Goal: Navigation & Orientation: Go to known website

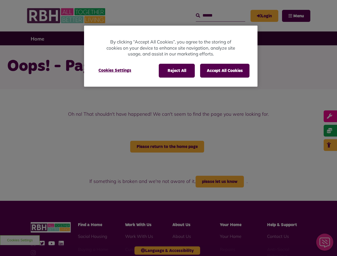
click at [168, 128] on div at bounding box center [168, 128] width 337 height 256
click at [176, 71] on button "Reject All" at bounding box center [177, 71] width 36 height 14
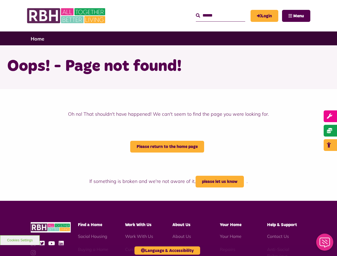
click at [224, 71] on button "Accept All Cookies" at bounding box center [224, 71] width 49 height 14
click at [115, 70] on h1 "Oops! - Page not found!" at bounding box center [168, 66] width 323 height 21
